Goal: Information Seeking & Learning: Learn about a topic

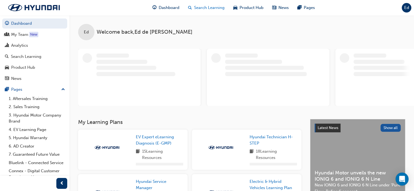
click at [207, 9] on span "Search Learning" at bounding box center [209, 8] width 30 height 6
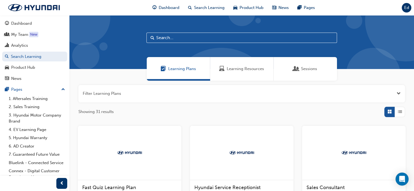
click at [239, 69] on span "Learning Resources" at bounding box center [245, 69] width 37 height 6
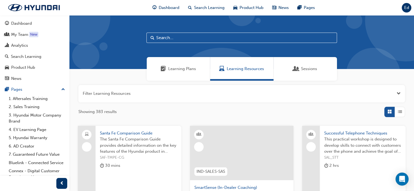
click at [180, 37] on input "text" at bounding box center [241, 38] width 191 height 10
type input "assessment"
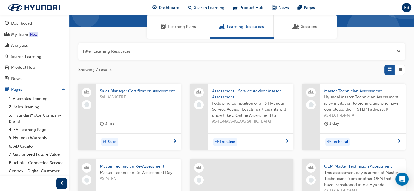
scroll to position [27, 0]
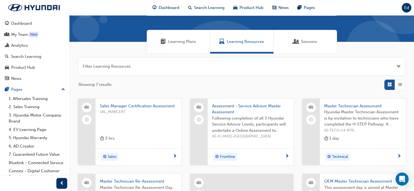
click at [403, 85] on div "button" at bounding box center [400, 85] width 10 height 10
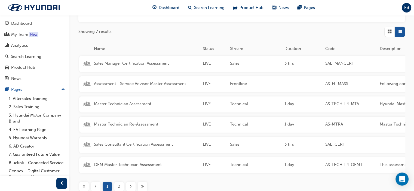
scroll to position [82, 0]
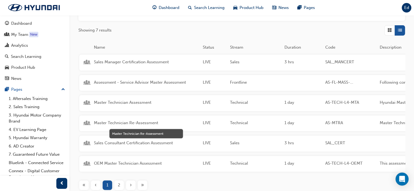
click at [126, 123] on span "Master Technician Re-Assessment" at bounding box center [146, 123] width 105 height 6
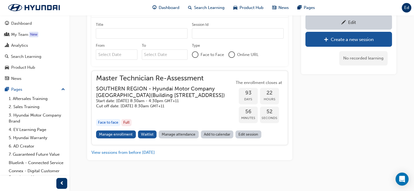
scroll to position [237, 0]
click at [119, 139] on link "Manage enrollment" at bounding box center [116, 135] width 40 height 8
